Goal: Task Accomplishment & Management: Manage account settings

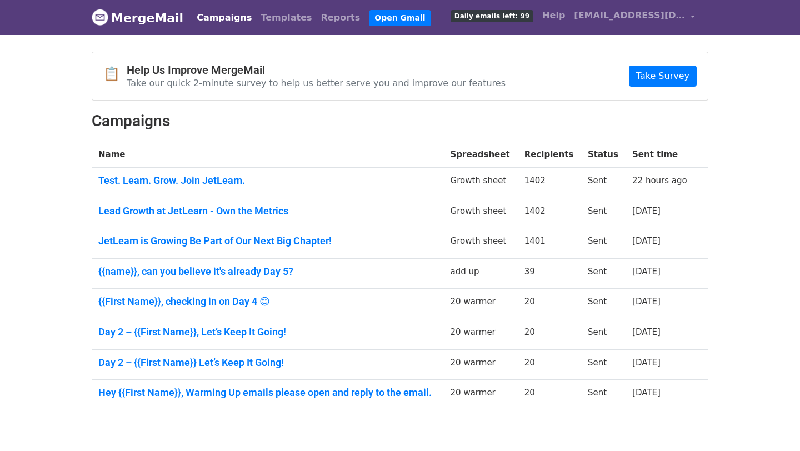
click at [475, 46] on body "MergeMail Campaigns Templates Reports Open Gmail Daily emails left: 99 Help cor…" at bounding box center [400, 231] width 800 height 463
click at [533, 12] on span "Daily emails left: 99" at bounding box center [492, 16] width 83 height 12
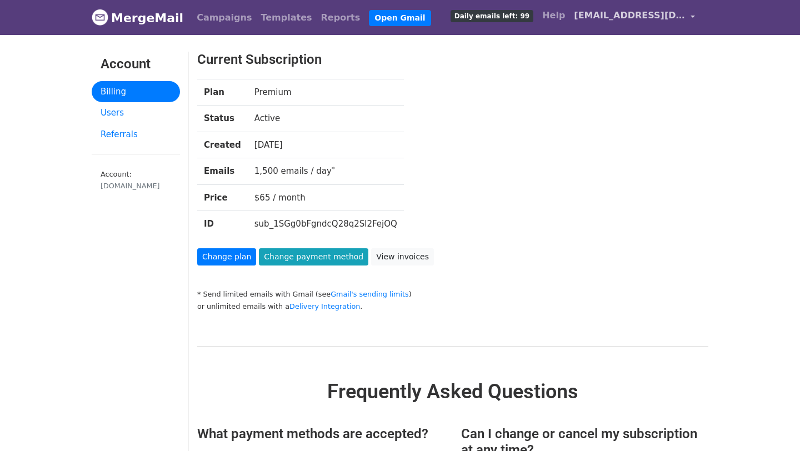
click at [647, 11] on span "[EMAIL_ADDRESS][DOMAIN_NAME]" at bounding box center [629, 15] width 111 height 13
